Goal: Use online tool/utility: Utilize a website feature to perform a specific function

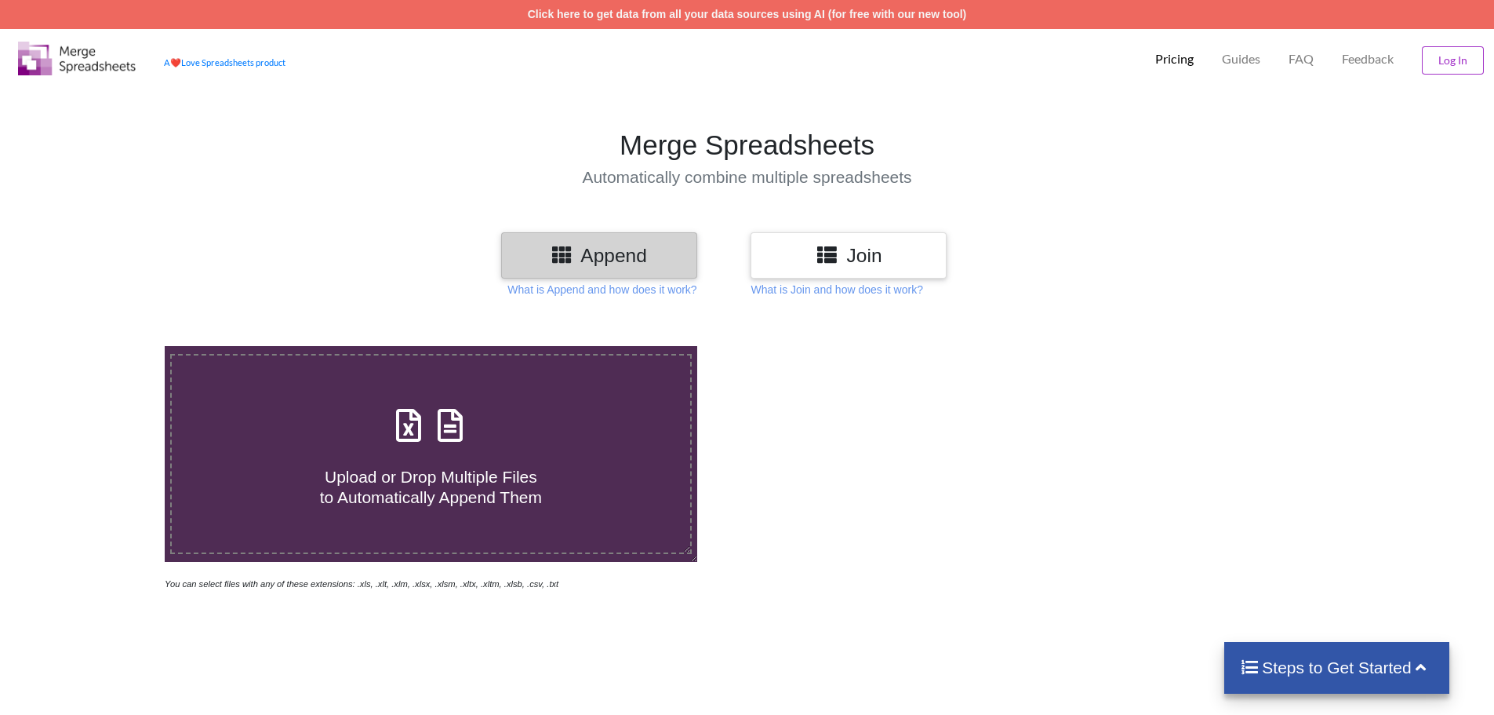
click at [1140, 409] on div at bounding box center [1063, 469] width 632 height 246
click at [946, 464] on div at bounding box center [1063, 469] width 632 height 246
click at [487, 418] on div "Upload or Drop Multiple Files to Automatically Append Them" at bounding box center [431, 454] width 519 height 106
click at [107, 346] on input "Upload or Drop Multiple Files to Automatically Append Them" at bounding box center [107, 346] width 0 height 0
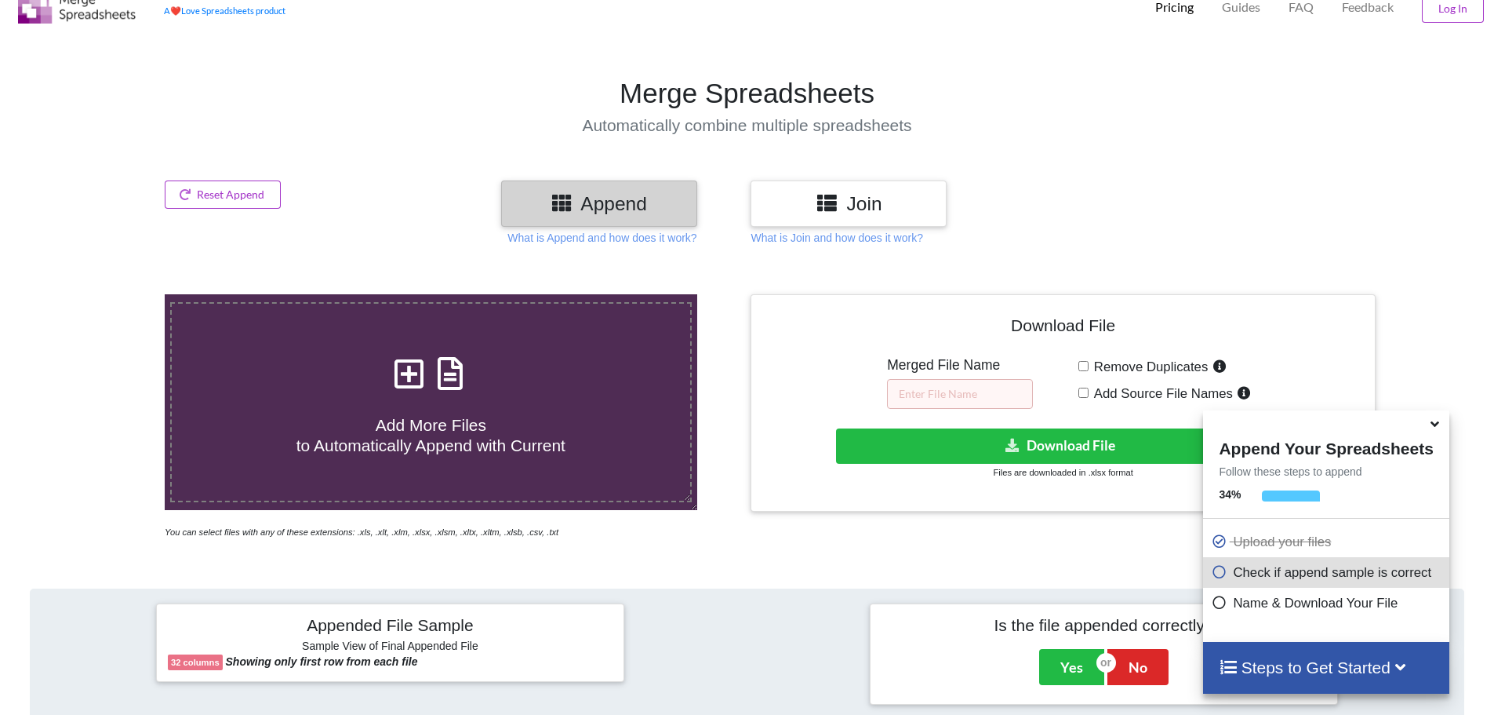
scroll to position [51, 0]
click at [562, 355] on div "Add More Files to Automatically Append with Current" at bounding box center [431, 403] width 519 height 106
click at [107, 295] on input "Add More Files to Automatically Append with Current" at bounding box center [107, 295] width 0 height 0
type input "C:\fakepath\hubspot-crm-exports-ssw25-registration-list-event-2025-09-03-1.xlsx"
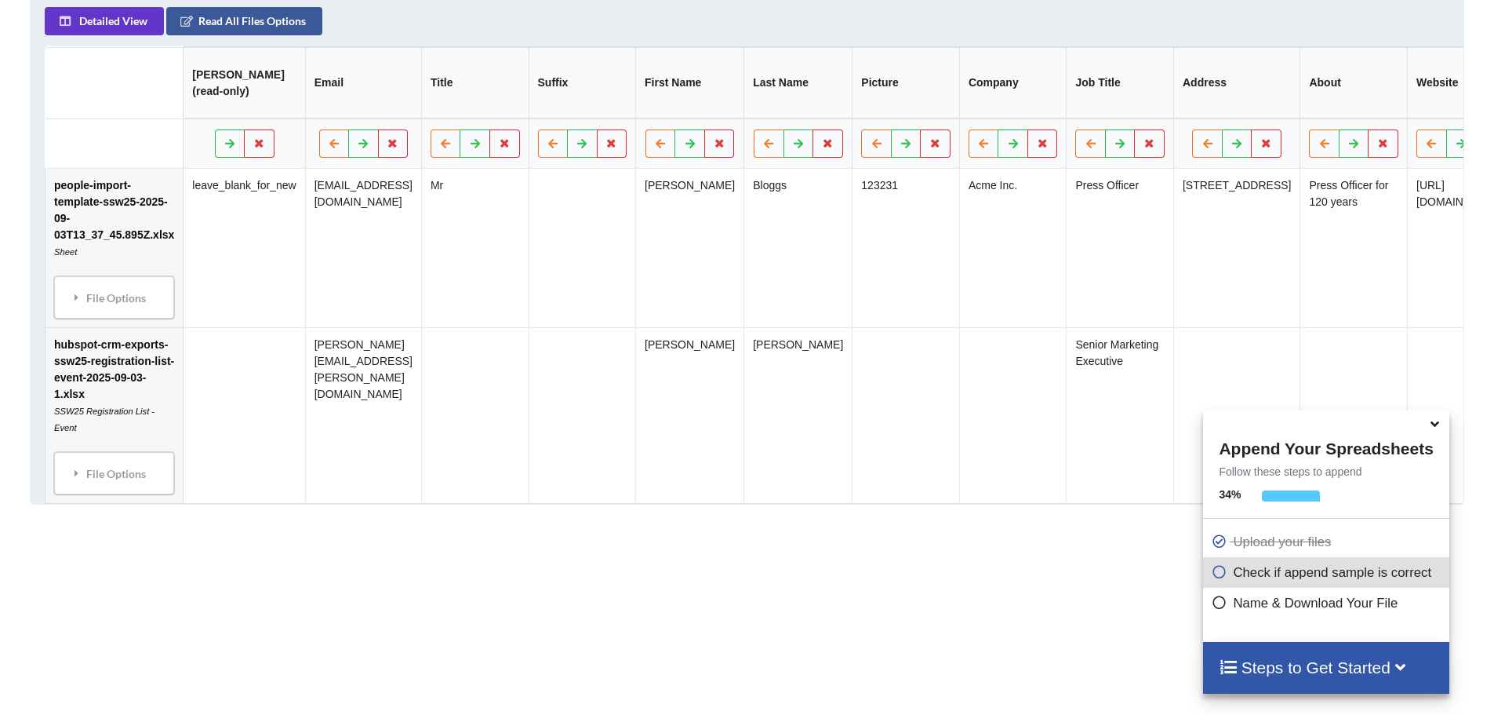
scroll to position [0, 2]
click at [104, 487] on div "File Options" at bounding box center [111, 473] width 111 height 33
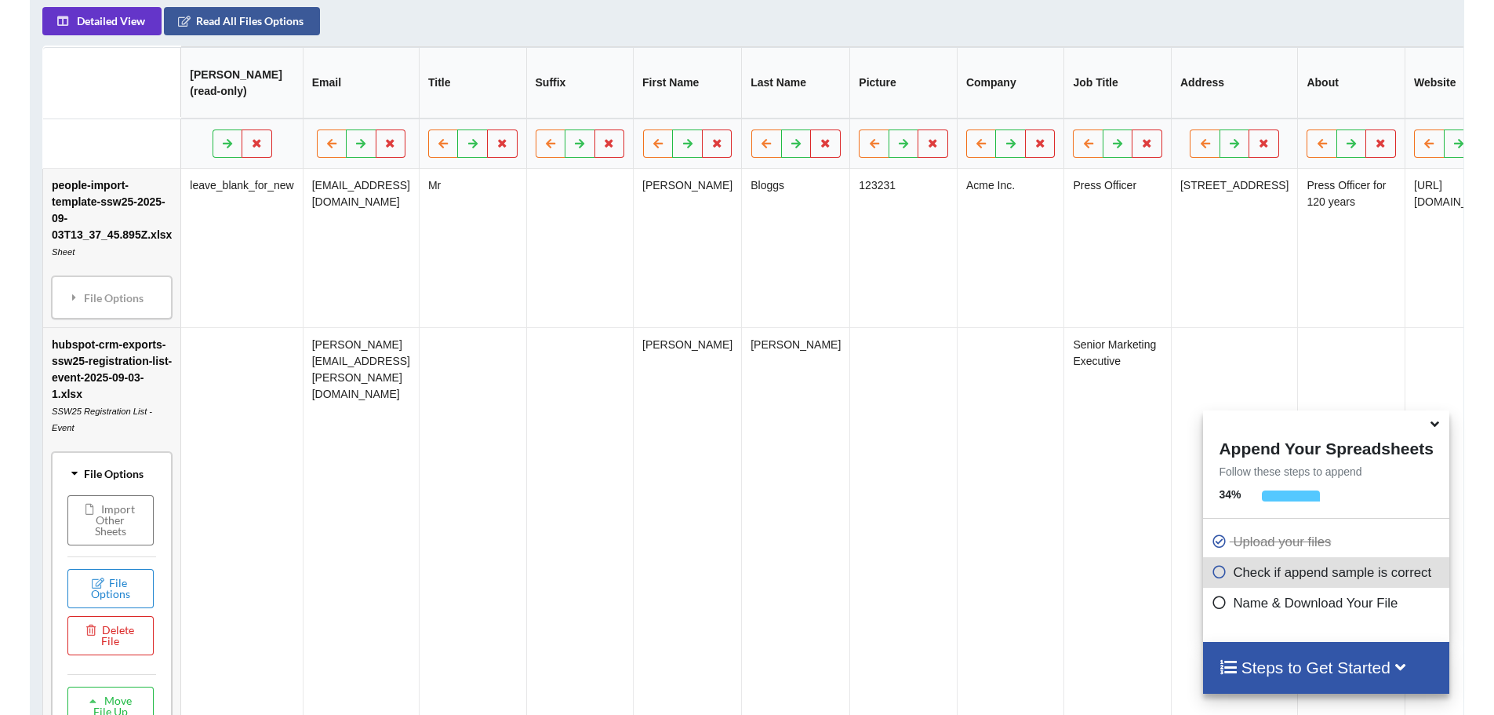
scroll to position [802, 0]
click at [120, 311] on div "File Options" at bounding box center [111, 296] width 111 height 33
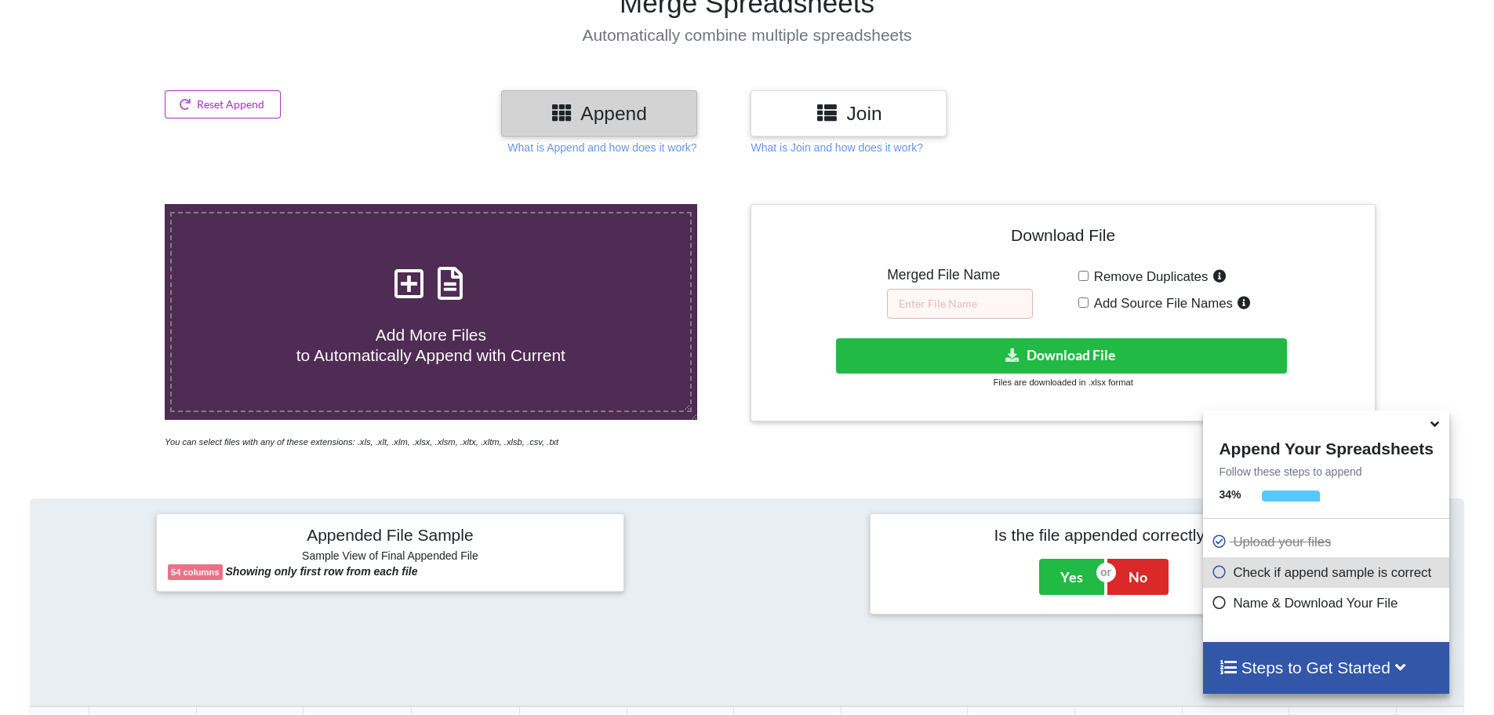
scroll to position [143, 0]
click at [824, 104] on icon at bounding box center [827, 111] width 23 height 20
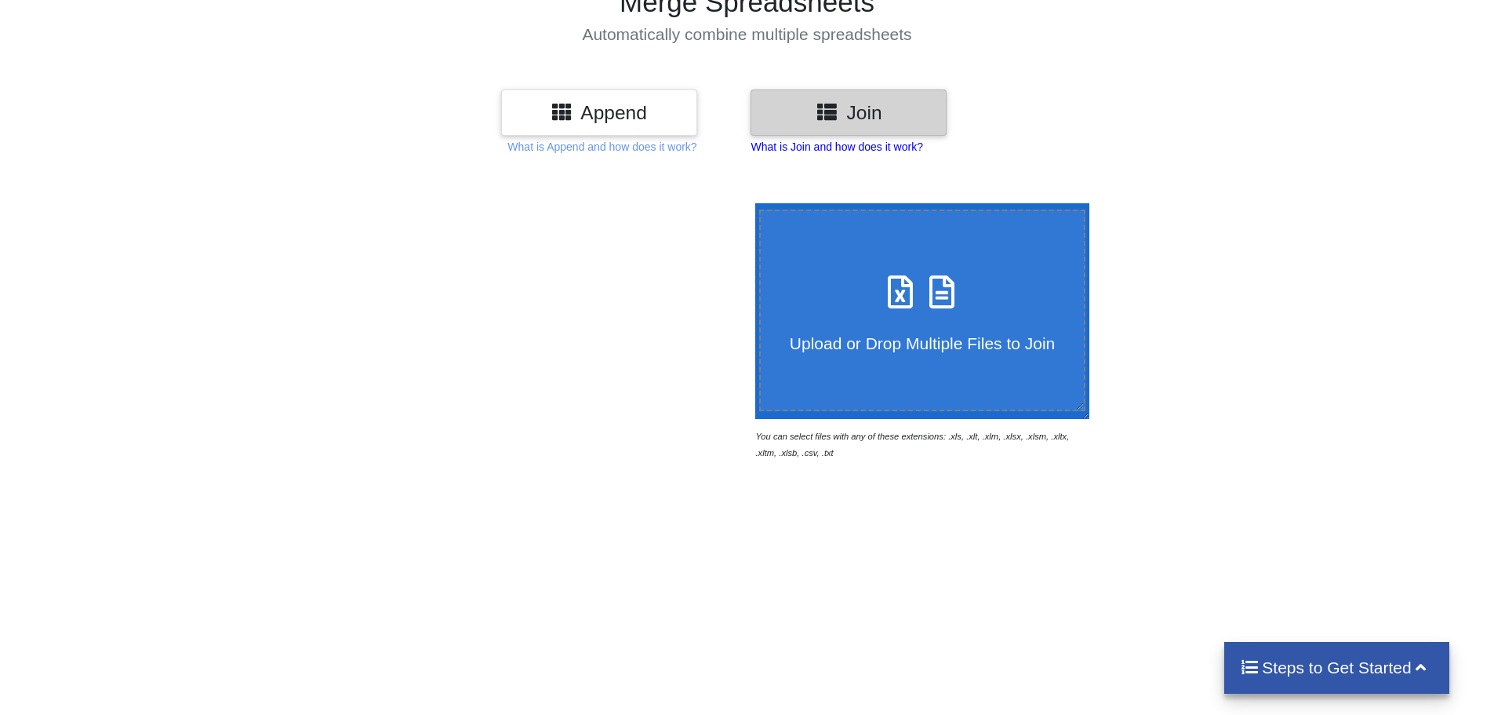
click at [697, 141] on p "What is Join and how does it work?" at bounding box center [602, 147] width 189 height 16
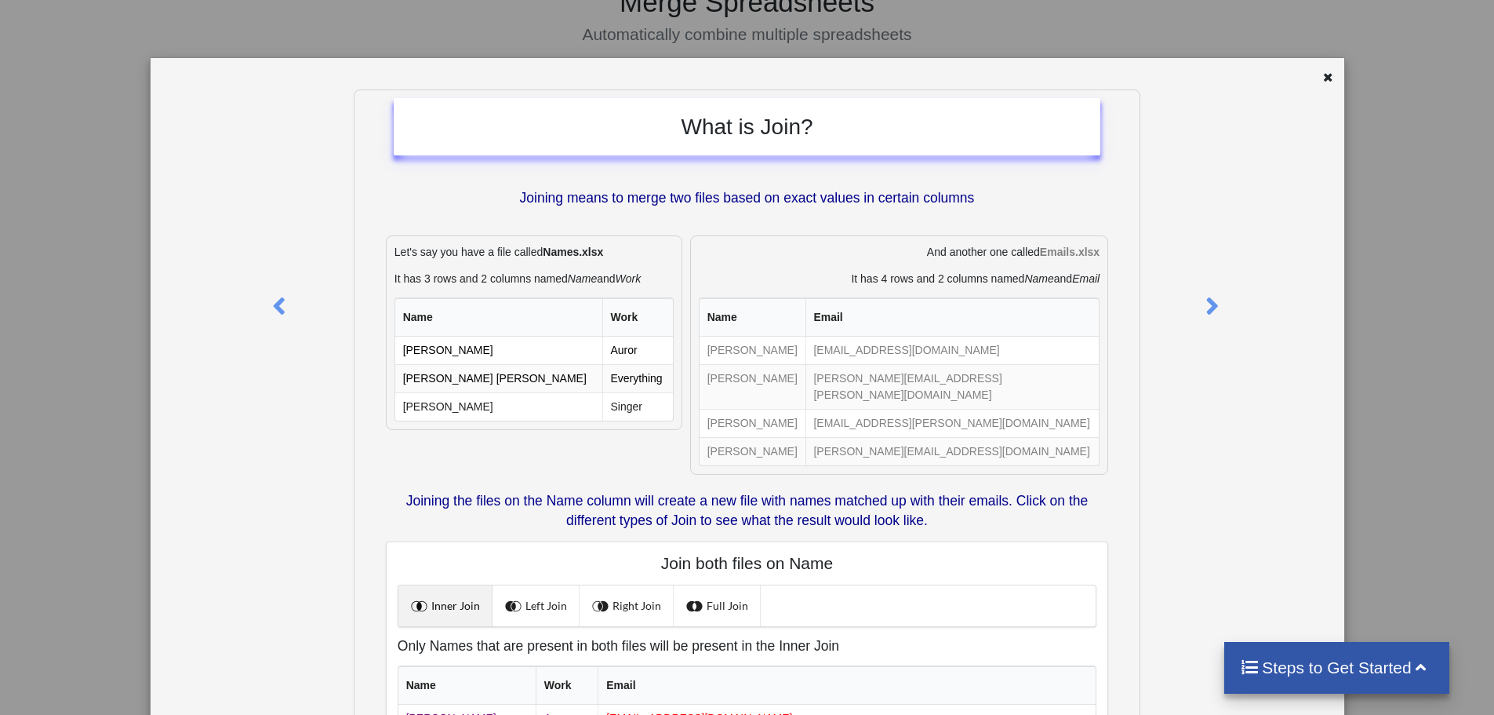
click at [1404, 199] on div "What is Join? Joining means to merge two files based on exact values in certain…" at bounding box center [747, 357] width 1494 height 715
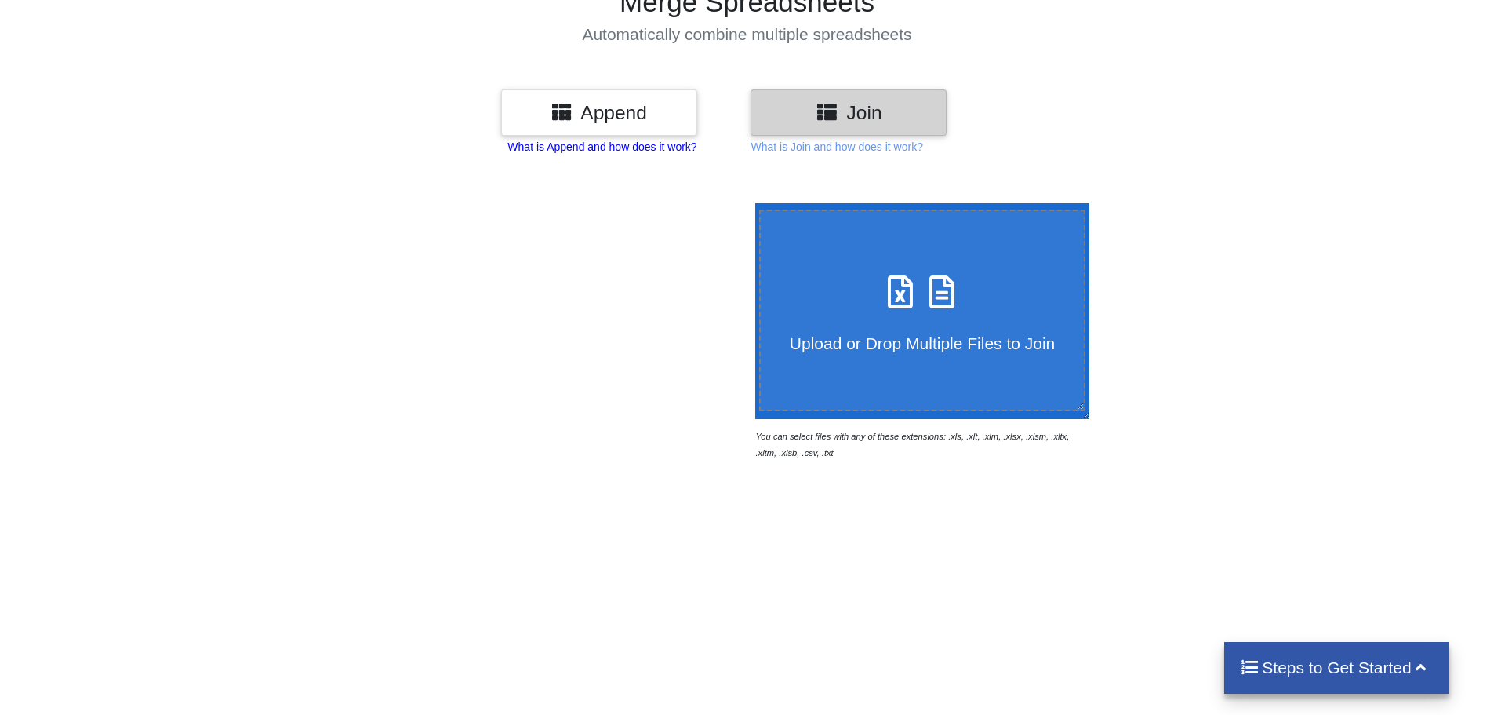
click at [619, 154] on p "What is Append and how does it work?" at bounding box center [602, 147] width 189 height 16
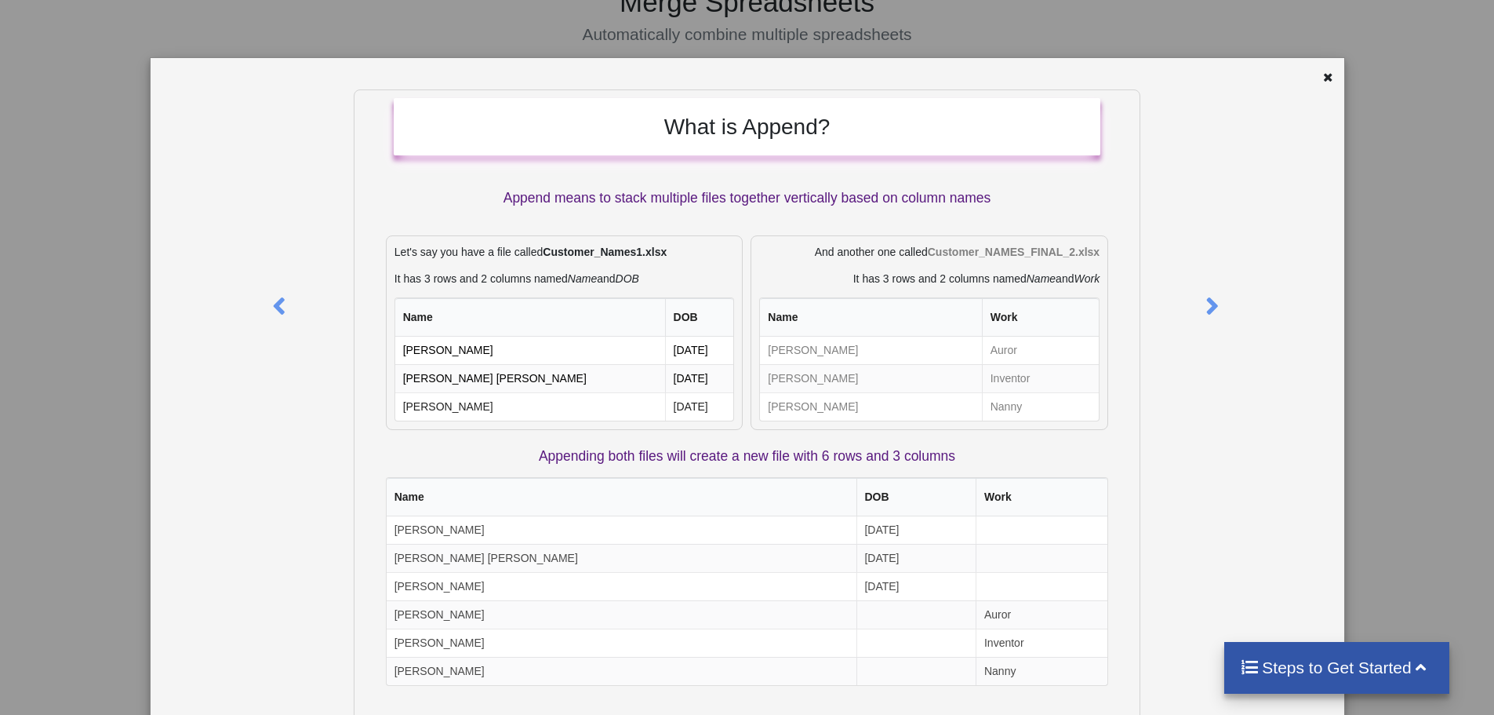
click at [1399, 256] on div "What is Append? Append means to stack multiple files together vertically based …" at bounding box center [747, 357] width 1494 height 715
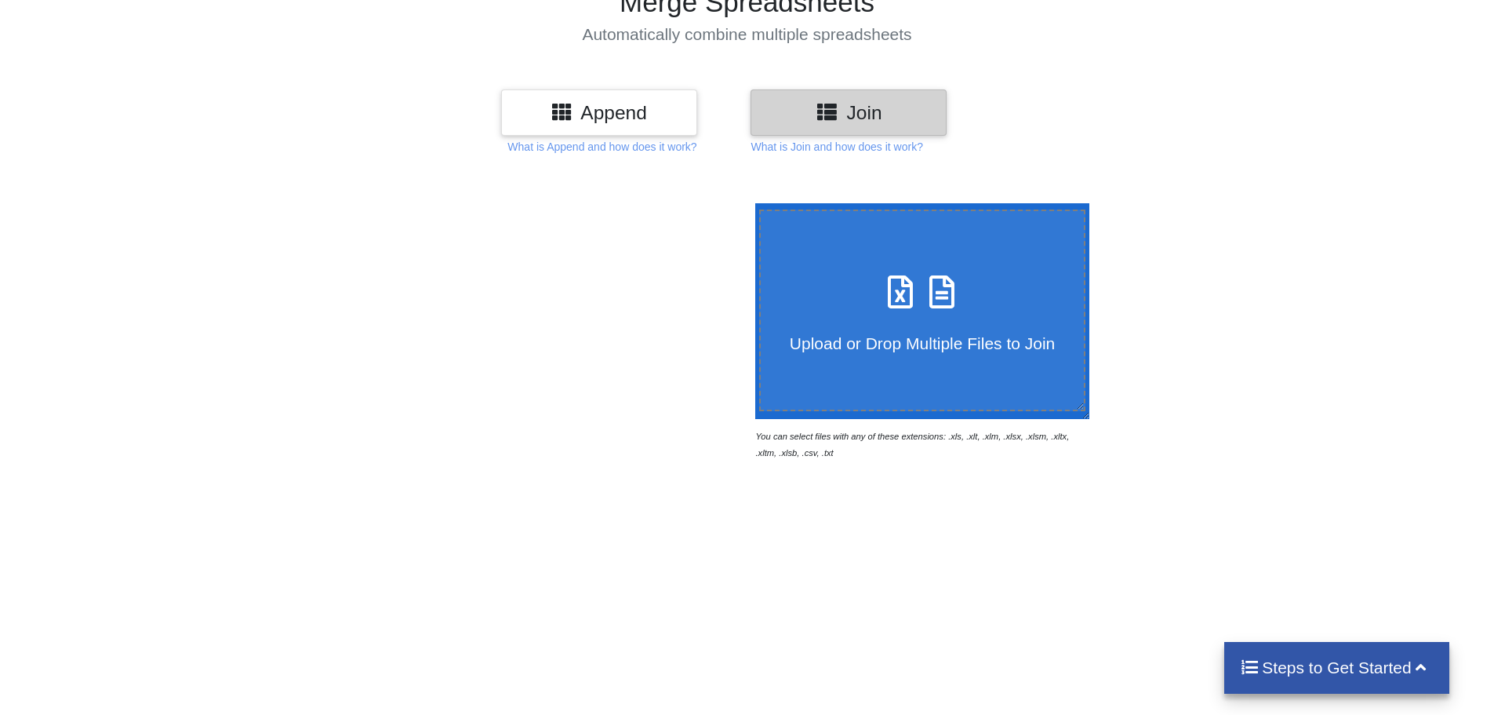
click at [869, 121] on h3 "Join" at bounding box center [848, 112] width 173 height 23
click at [697, 147] on p "What is Join and how does it work?" at bounding box center [602, 147] width 189 height 16
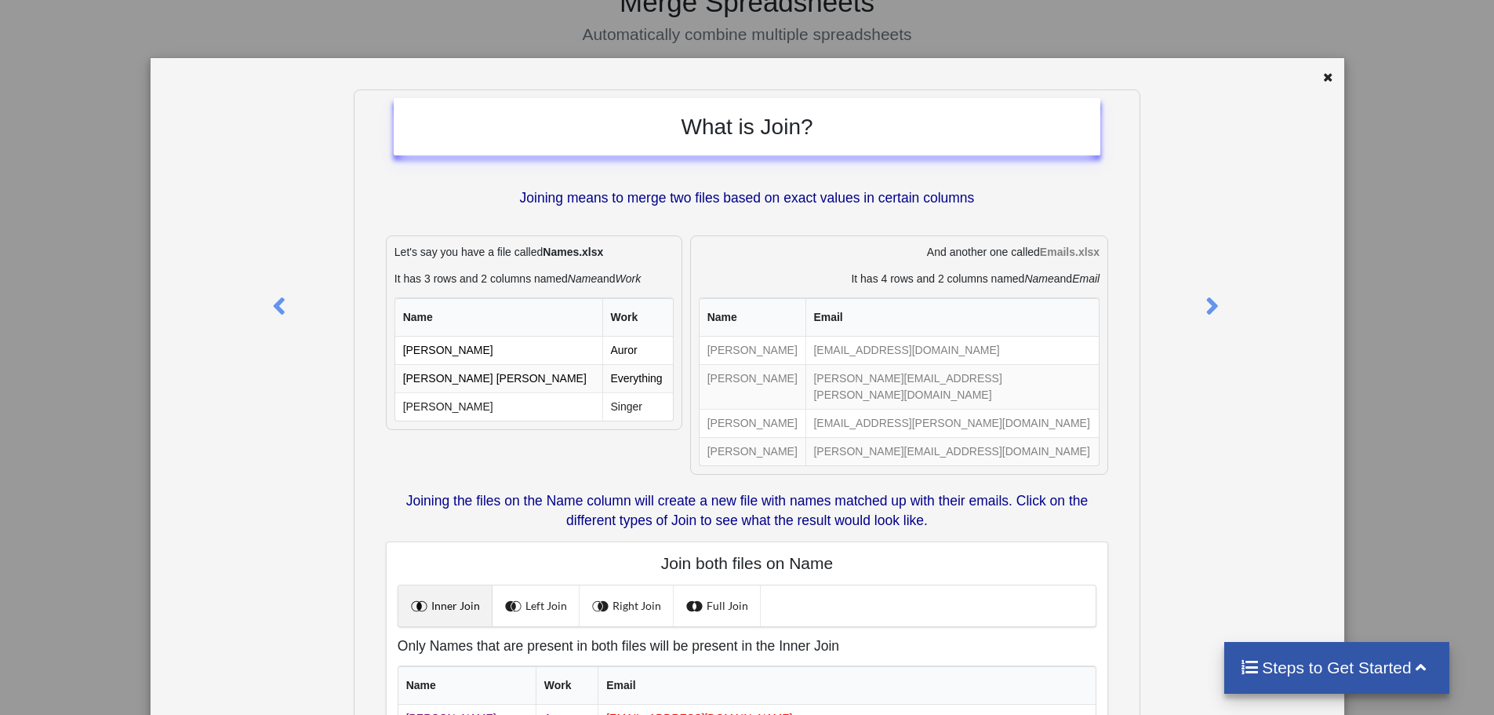
scroll to position [1, 0]
click at [1362, 311] on div "What is Join? Joining means to merge two files based on exact values in certain…" at bounding box center [747, 357] width 1494 height 715
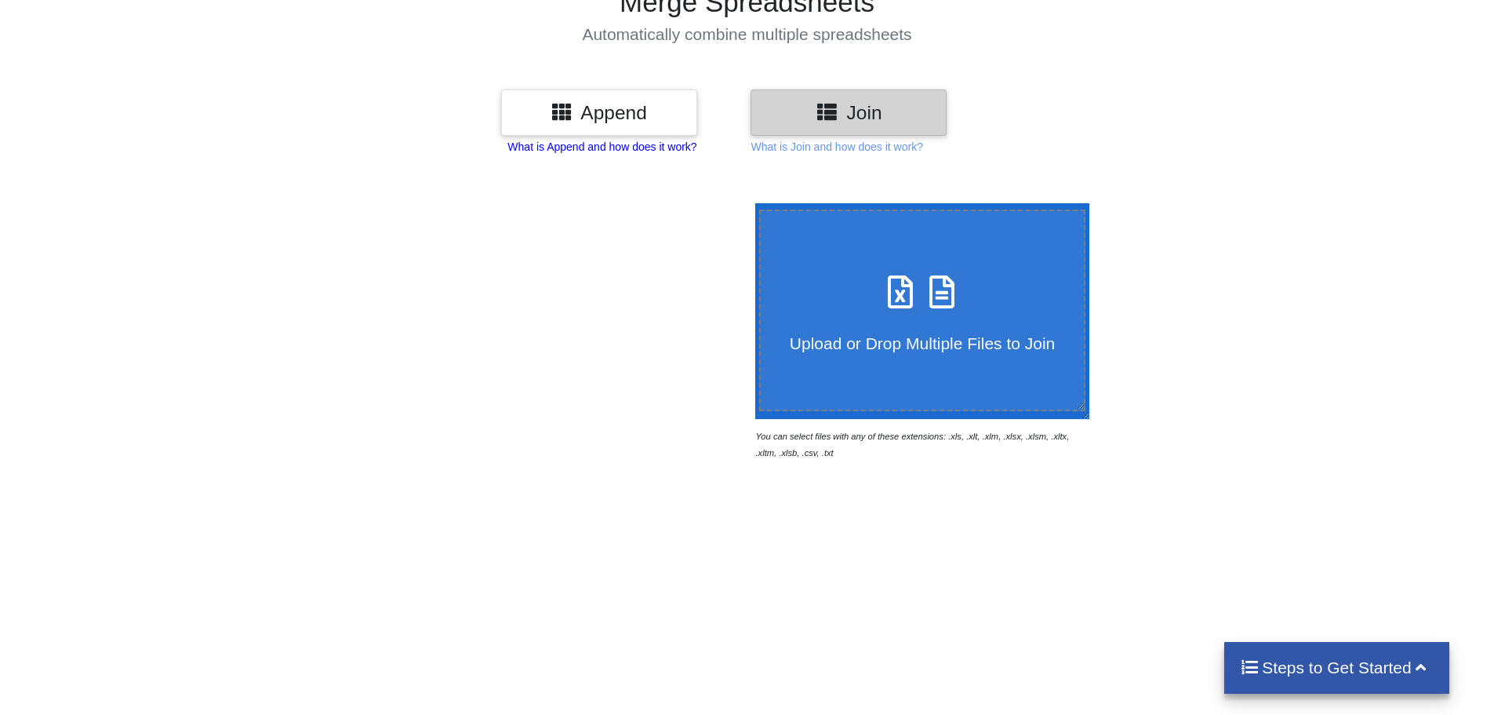
click at [639, 153] on p "What is Append and how does it work?" at bounding box center [602, 147] width 189 height 16
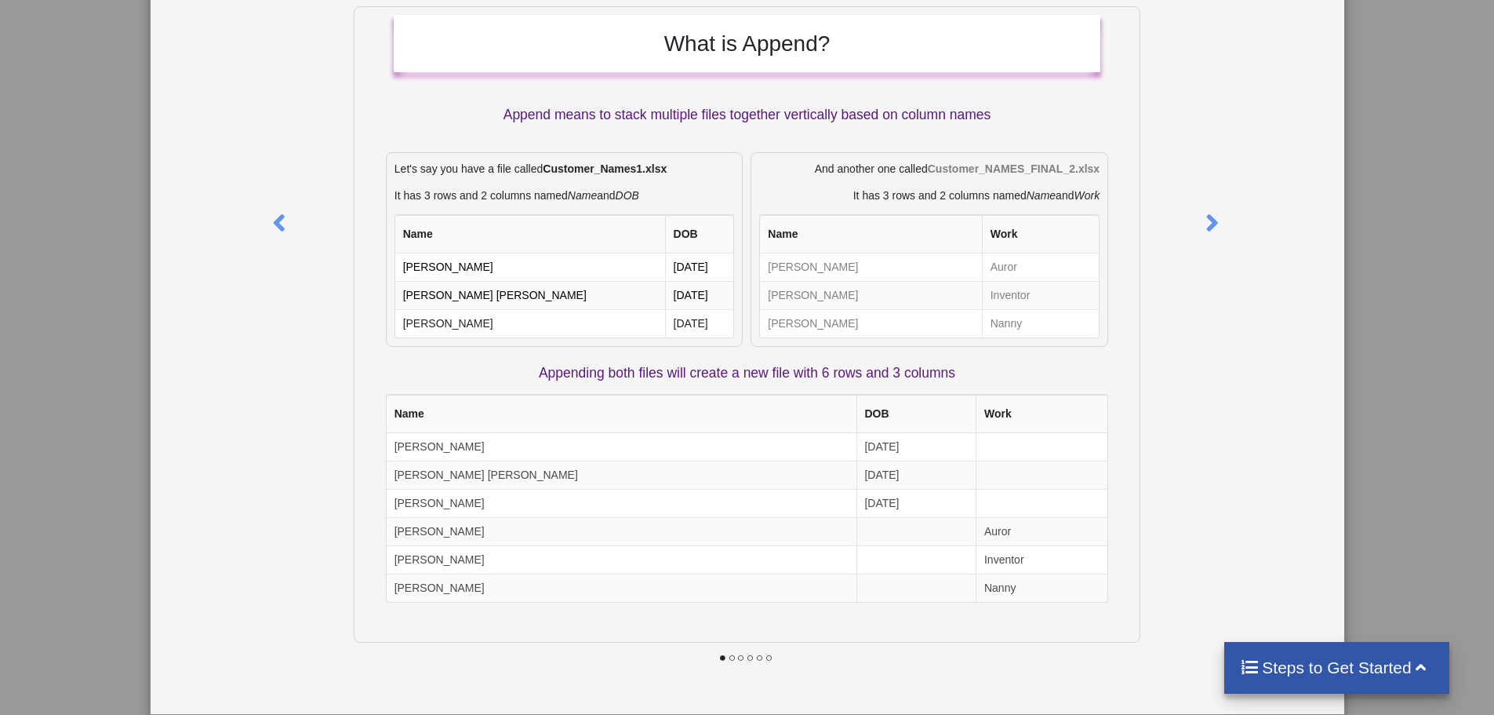
scroll to position [158, 0]
click at [1418, 336] on div "What is Append? Append means to stack multiple files together vertically based …" at bounding box center [747, 357] width 1494 height 715
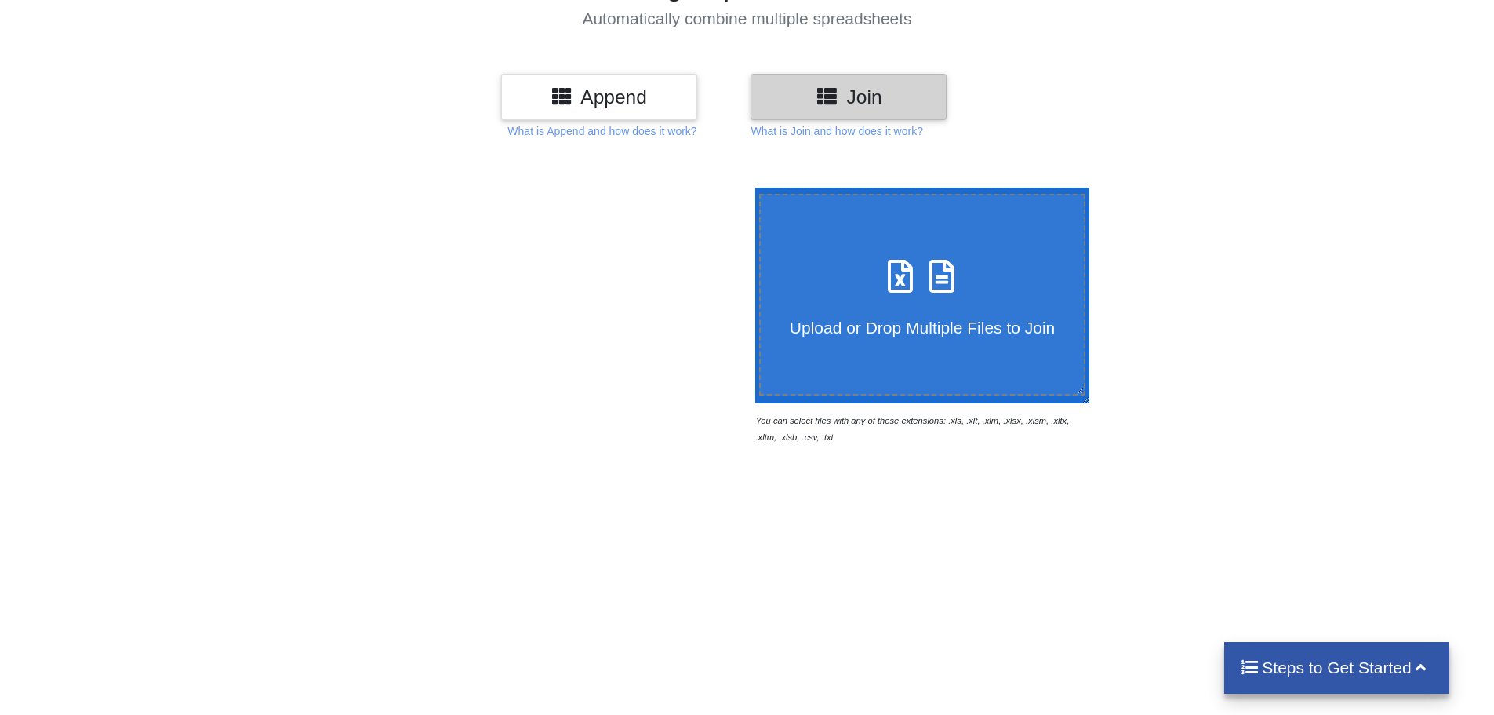
click at [846, 95] on h3 "Join" at bounding box center [848, 97] width 173 height 23
click at [913, 303] on h4 "Upload or Drop Multiple Files to Join" at bounding box center [923, 317] width 324 height 39
click at [752, 187] on input "Upload or Drop Multiple Files to Join" at bounding box center [752, 187] width 0 height 0
type input "C:\fakepath\hubspot-crm-exports-ssw25-registration-list-event-2025-09-03-1.xlsx"
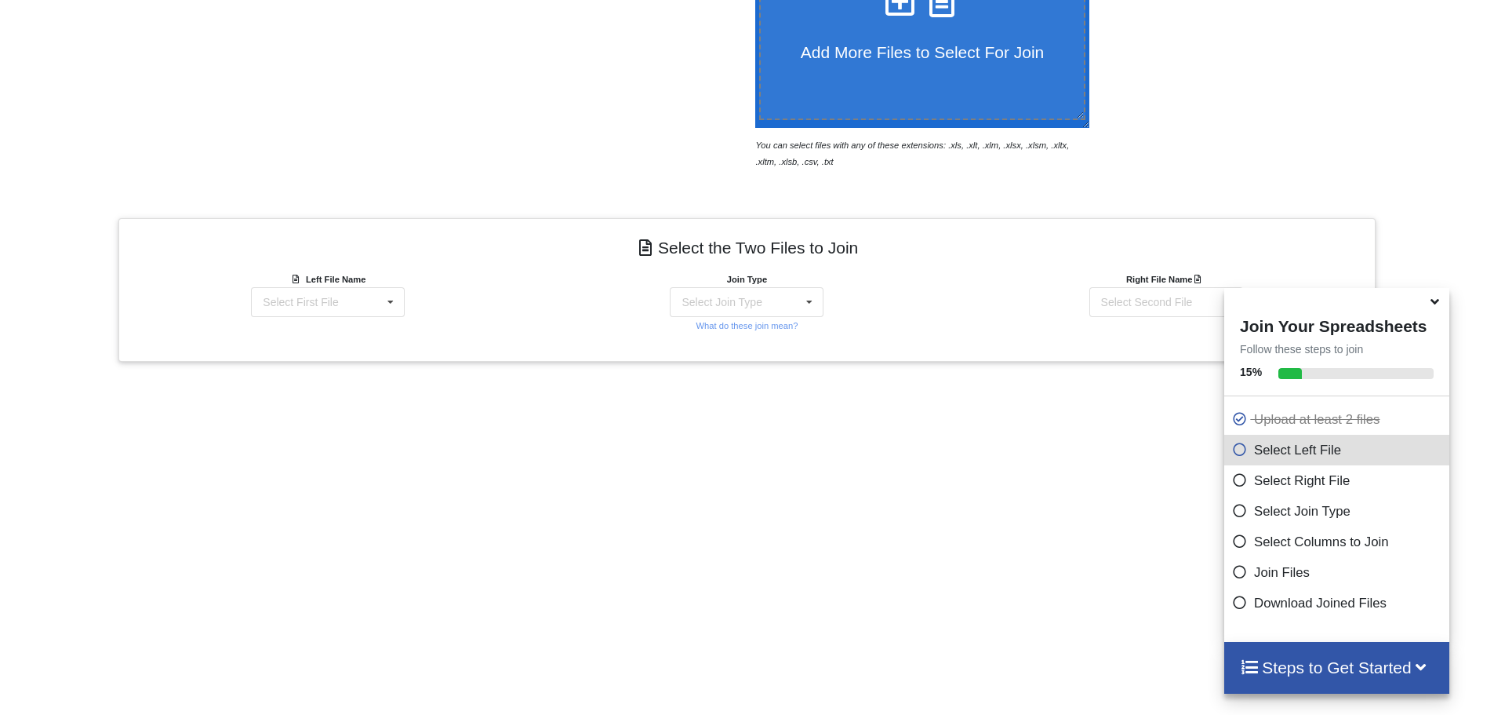
scroll to position [499, 0]
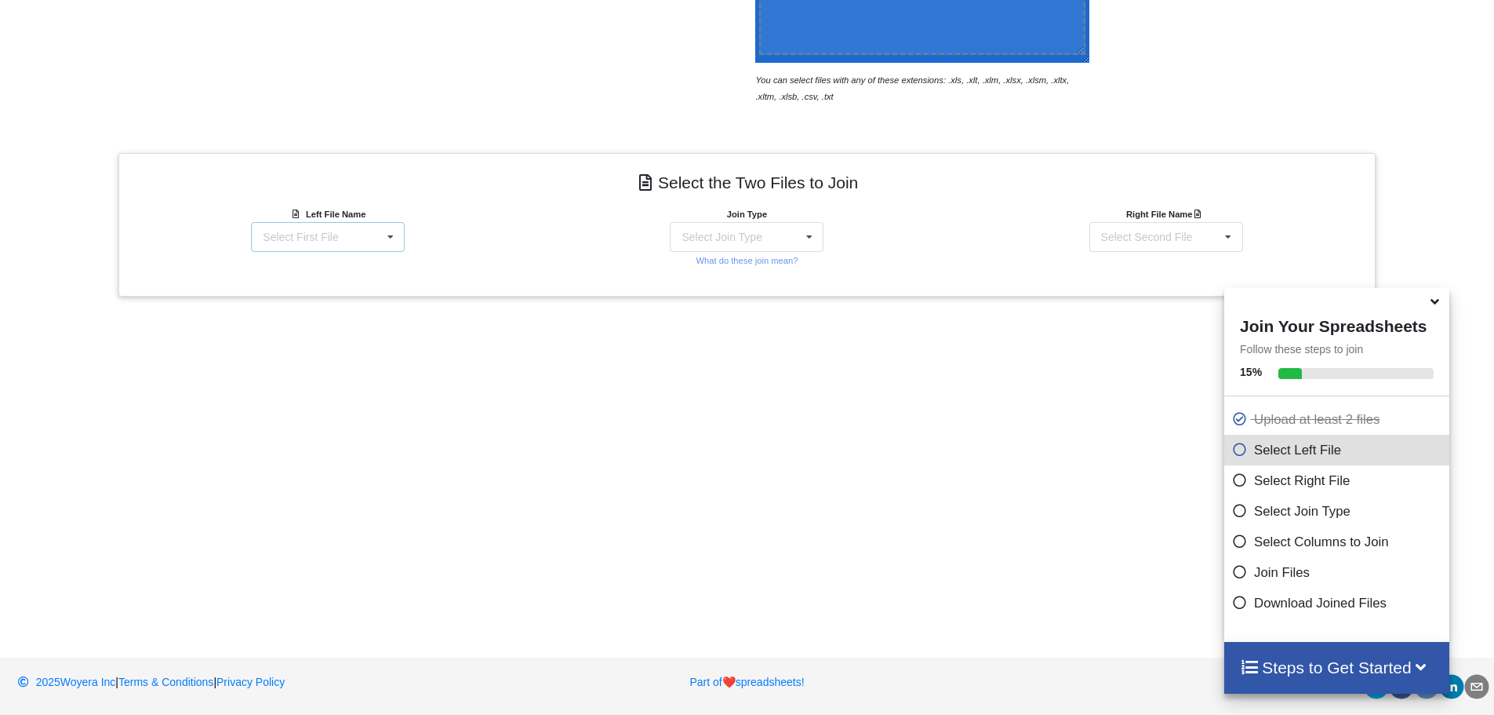
click at [368, 235] on div "Select First File hubspot-crm-exports-ssw25-registration-list-event-2025-09-03-…" at bounding box center [328, 237] width 154 height 30
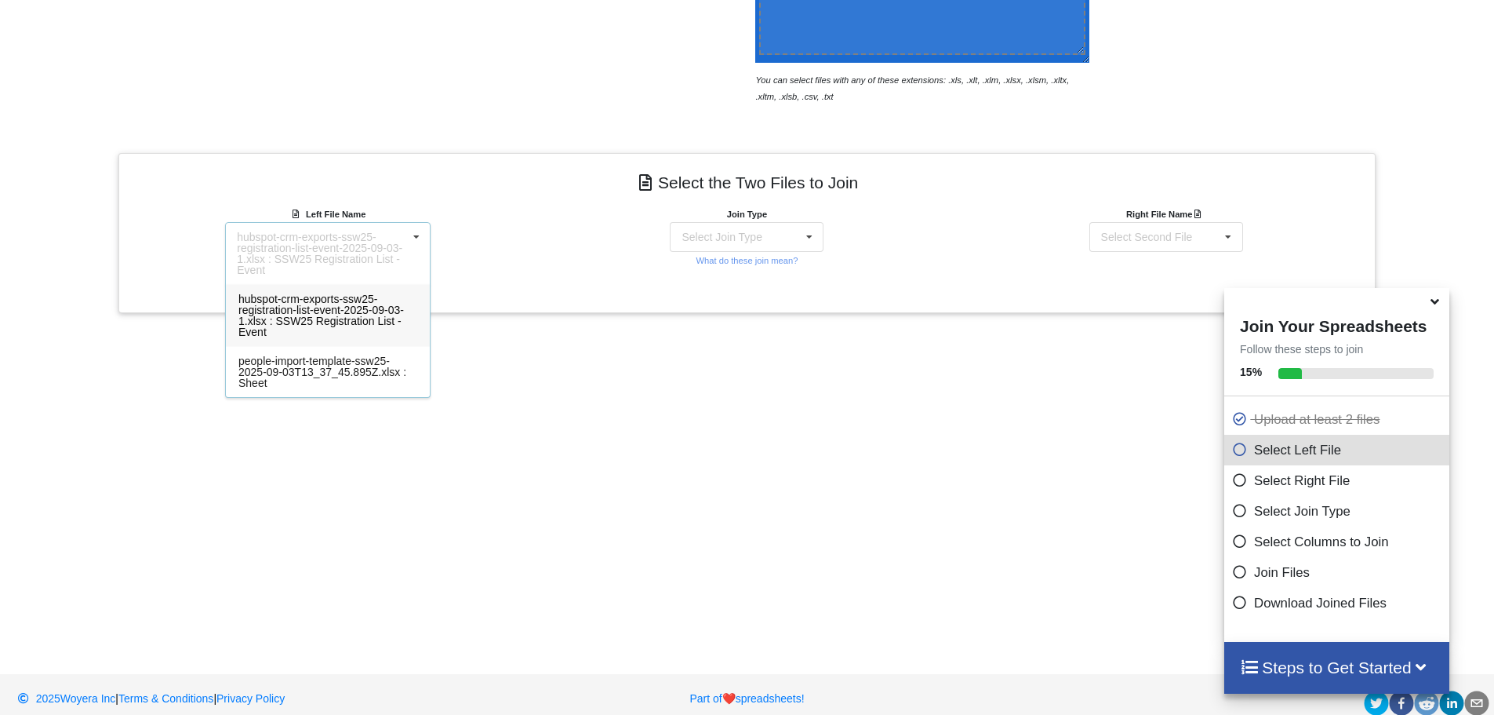
click at [334, 310] on span "hubspot-crm-exports-ssw25-registration-list-event-2025-09-03-1.xlsx : SSW25 Reg…" at bounding box center [321, 315] width 166 height 45
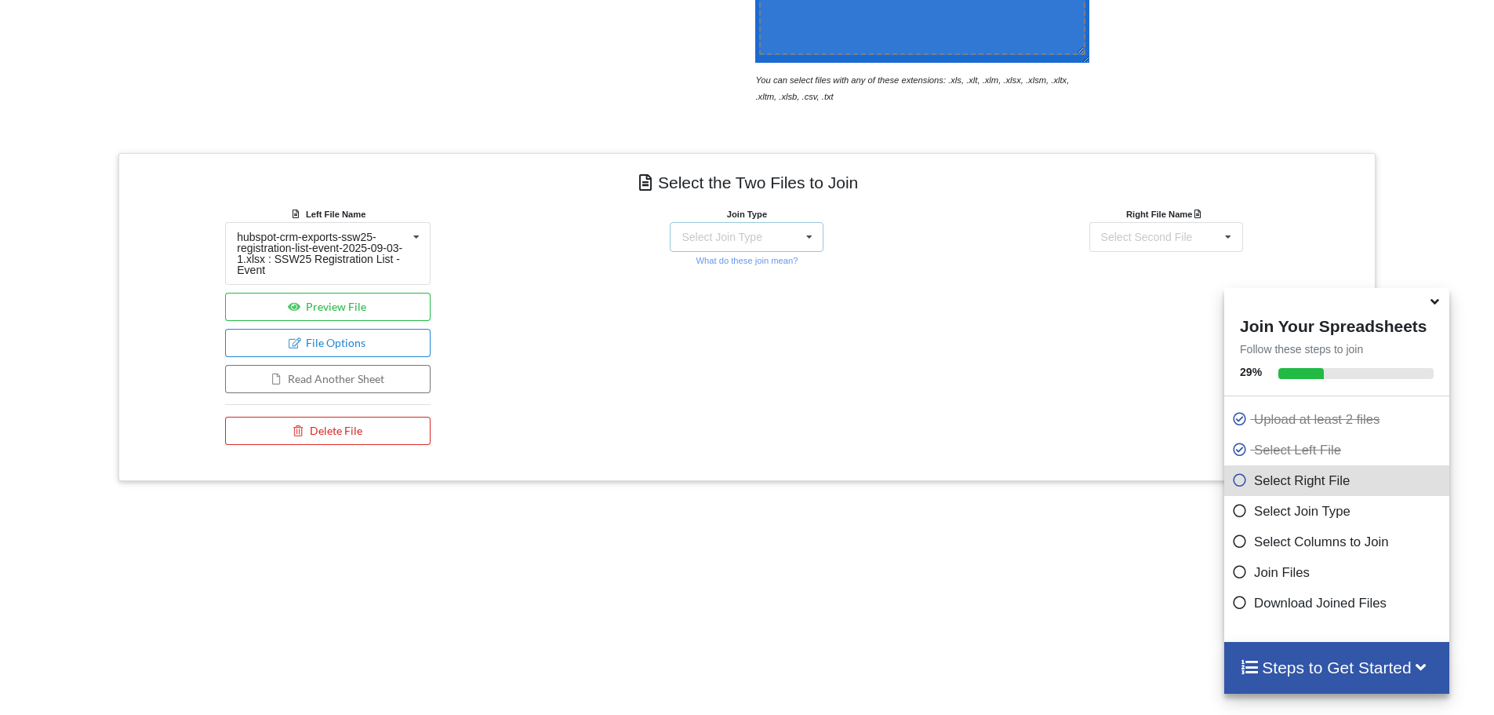
click at [731, 233] on div "Select Join Type" at bounding box center [722, 236] width 80 height 11
click at [474, 373] on div "Left File Name hubspot-crm-exports-ssw25-registration-list-event-2025-09-03-1.x…" at bounding box center [327, 329] width 419 height 247
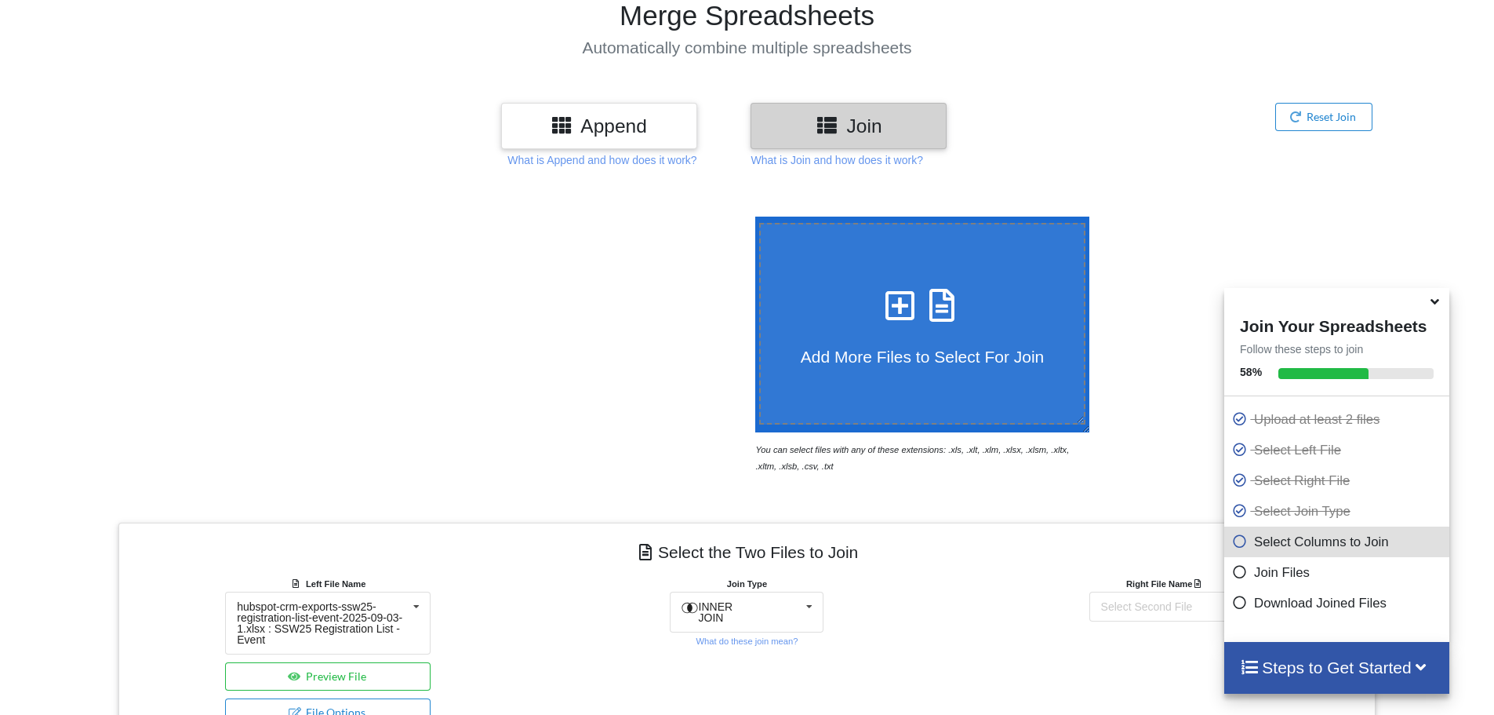
scroll to position [0, 0]
